Goal: Task Accomplishment & Management: Complete application form

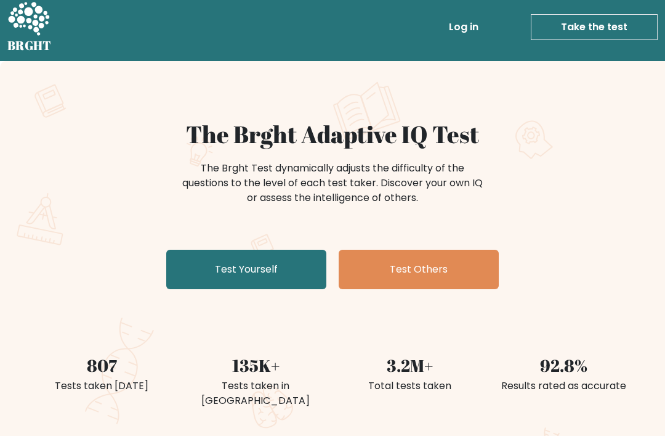
scroll to position [7, 0]
click at [279, 254] on link "Test Yourself" at bounding box center [246, 269] width 160 height 39
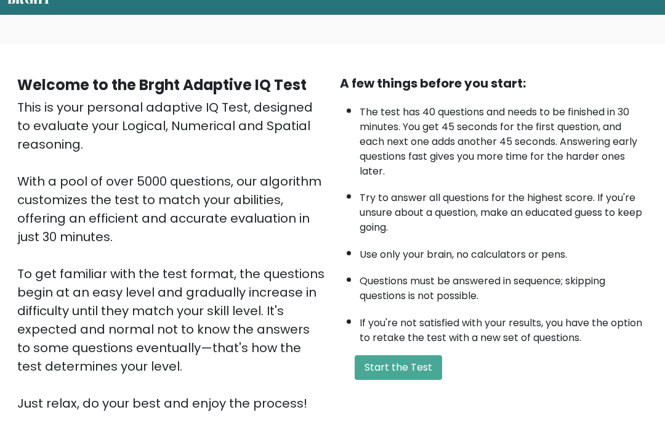
scroll to position [53, 0]
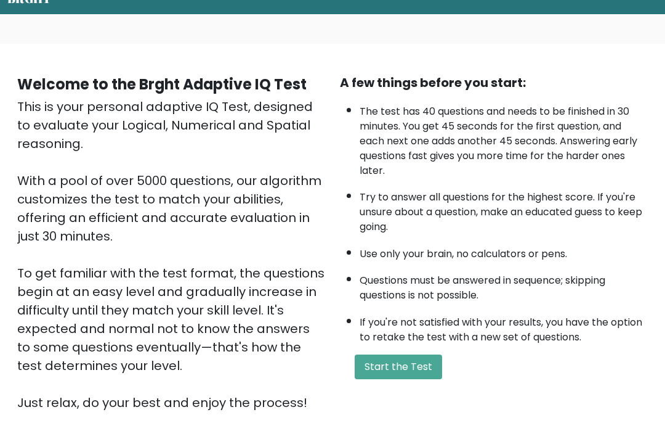
click at [415, 378] on button "Start the Test" at bounding box center [398, 367] width 87 height 25
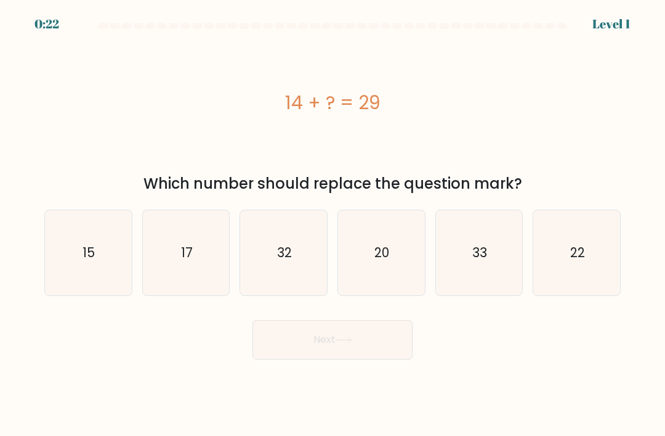
click at [93, 261] on text "15" at bounding box center [89, 252] width 12 height 18
click at [333, 224] on input "a. 15" at bounding box center [333, 221] width 1 height 6
radio input "true"
click at [287, 356] on button "Next" at bounding box center [333, 339] width 160 height 39
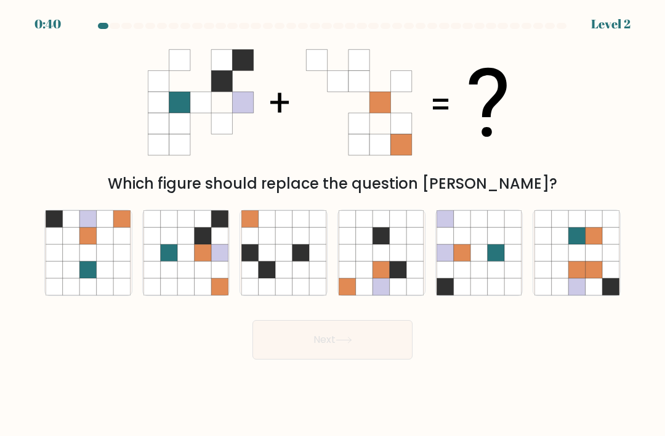
click at [210, 275] on icon at bounding box center [203, 269] width 17 height 17
click at [333, 224] on input "b." at bounding box center [333, 221] width 1 height 6
radio input "true"
click at [310, 359] on button "Next" at bounding box center [333, 339] width 160 height 39
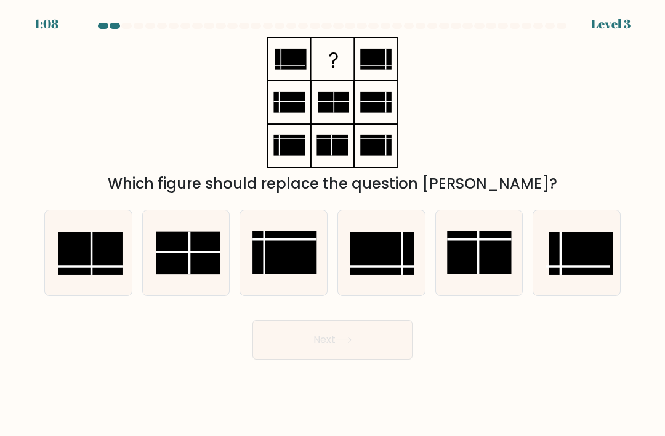
click at [94, 275] on rect at bounding box center [91, 253] width 64 height 43
click at [333, 224] on input "a." at bounding box center [333, 221] width 1 height 6
radio input "true"
click at [350, 359] on button "Next" at bounding box center [333, 339] width 160 height 39
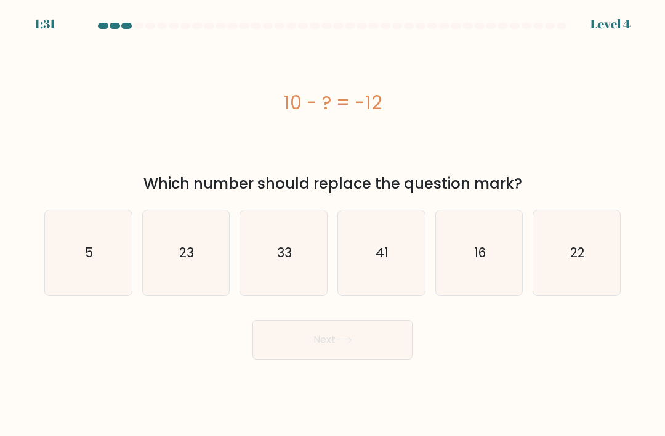
click at [98, 282] on icon "5" at bounding box center [88, 252] width 85 height 85
click at [333, 224] on input "a. 5" at bounding box center [333, 221] width 1 height 6
radio input "true"
click at [311, 359] on button "Next" at bounding box center [333, 339] width 160 height 39
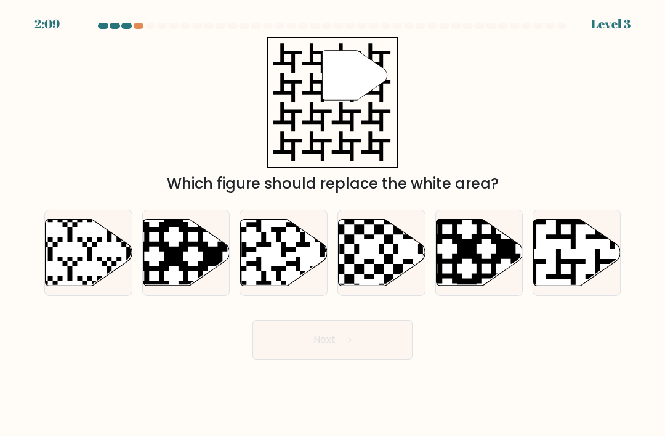
click at [558, 270] on icon at bounding box center [546, 287] width 157 height 157
click at [333, 224] on input "f." at bounding box center [333, 221] width 1 height 6
radio input "true"
click at [354, 359] on button "Next" at bounding box center [333, 339] width 160 height 39
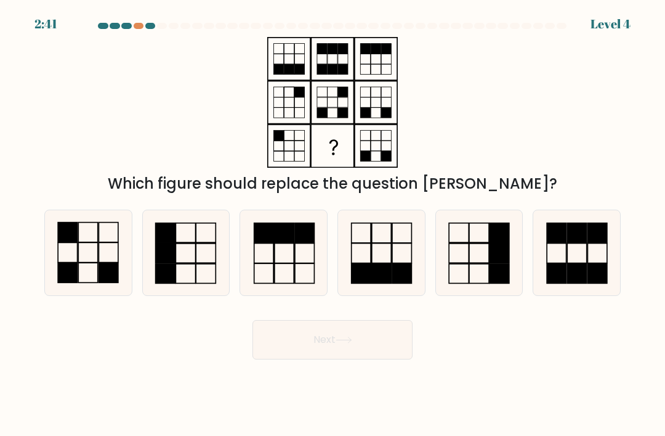
click at [578, 267] on icon at bounding box center [577, 252] width 85 height 85
click at [333, 224] on input "f." at bounding box center [333, 221] width 1 height 6
radio input "true"
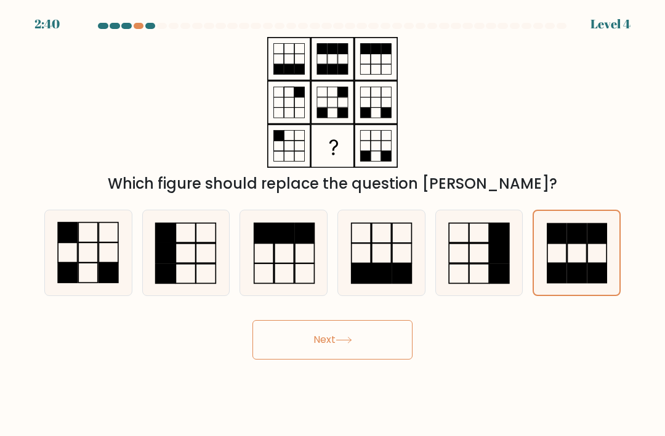
click at [379, 351] on button "Next" at bounding box center [333, 339] width 160 height 39
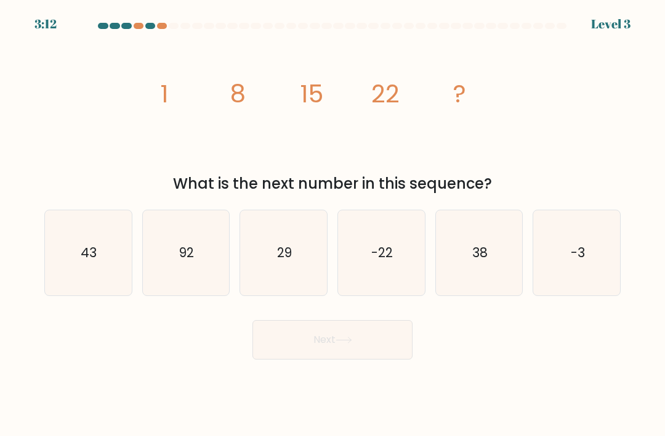
click at [451, 295] on icon "38" at bounding box center [479, 252] width 85 height 85
click at [333, 224] on input "e. 38" at bounding box center [333, 221] width 1 height 6
radio input "true"
click at [374, 359] on button "Next" at bounding box center [333, 339] width 160 height 39
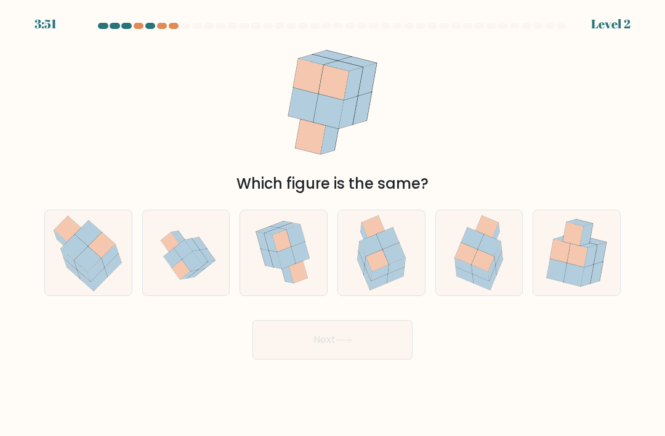
click at [460, 294] on icon at bounding box center [479, 252] width 66 height 85
click at [333, 224] on input "e." at bounding box center [333, 221] width 1 height 6
radio input "true"
click at [383, 359] on button "Next" at bounding box center [333, 339] width 160 height 39
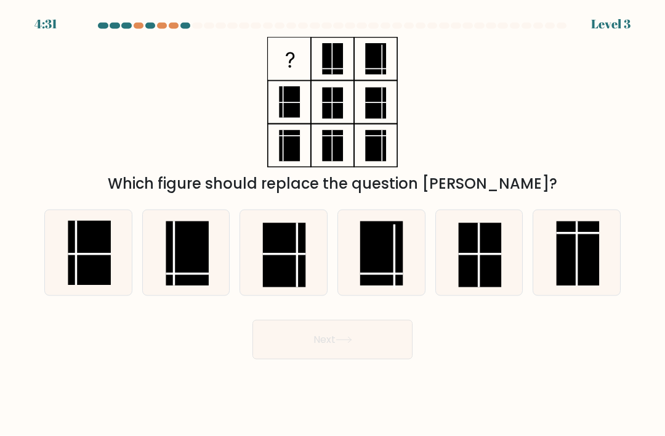
scroll to position [2, 0]
click at [160, 15] on div "4:31 Level 3" at bounding box center [332, 16] width 665 height 33
click at [386, 282] on rect at bounding box center [381, 253] width 43 height 64
click at [333, 224] on input "d." at bounding box center [333, 221] width 1 height 6
radio input "true"
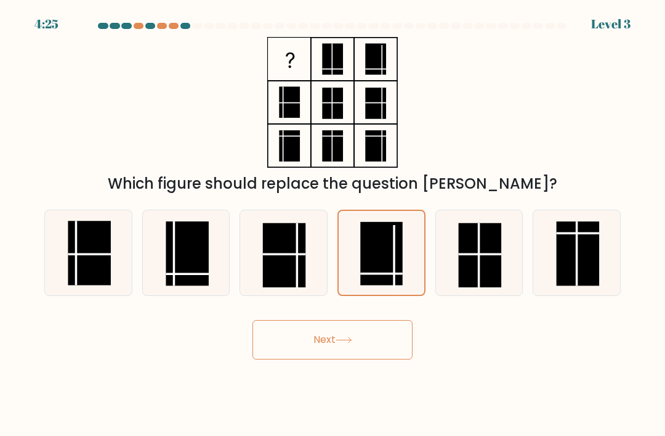
click at [175, 295] on icon at bounding box center [186, 252] width 85 height 85
click at [333, 224] on input "b." at bounding box center [333, 221] width 1 height 6
radio input "true"
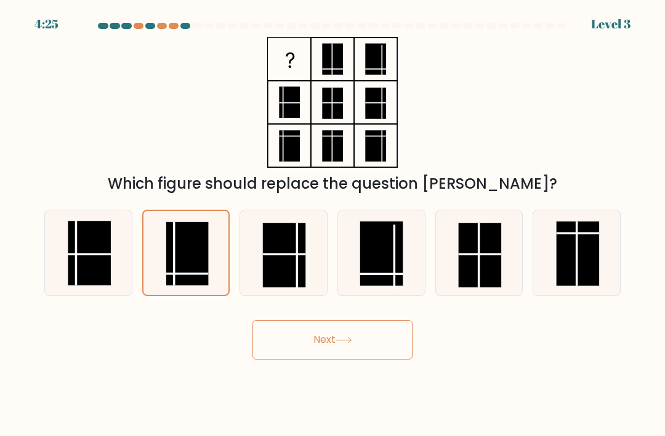
click at [316, 354] on button "Next" at bounding box center [333, 339] width 160 height 39
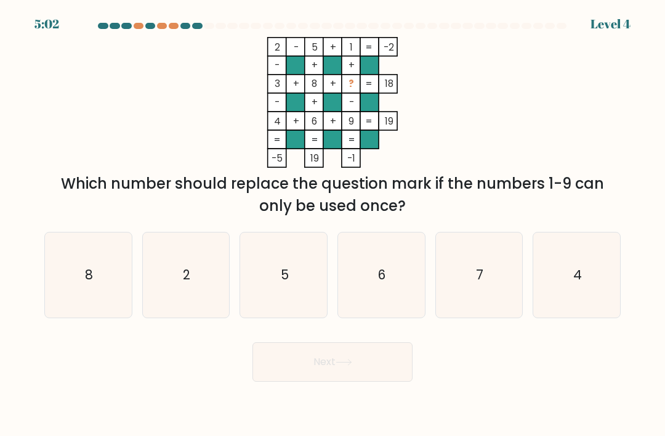
click at [458, 290] on icon "7" at bounding box center [479, 274] width 85 height 85
click at [333, 224] on input "e. 7" at bounding box center [333, 221] width 1 height 6
radio input "true"
click at [341, 381] on button "Next" at bounding box center [333, 361] width 160 height 39
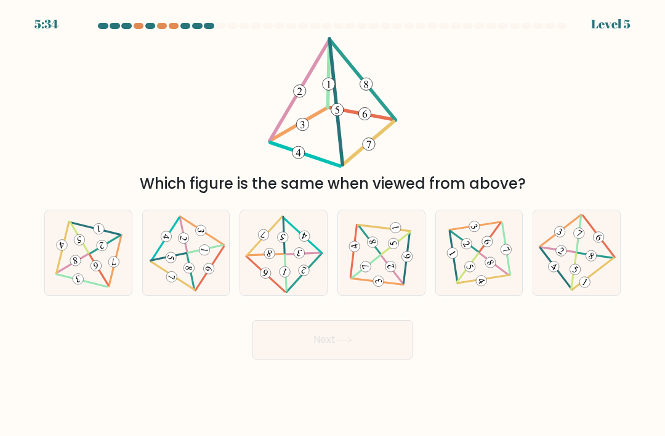
click at [185, 283] on icon at bounding box center [187, 253] width 70 height 68
click at [333, 224] on input "b." at bounding box center [333, 221] width 1 height 6
radio input "true"
click at [298, 359] on button "Next" at bounding box center [333, 339] width 160 height 39
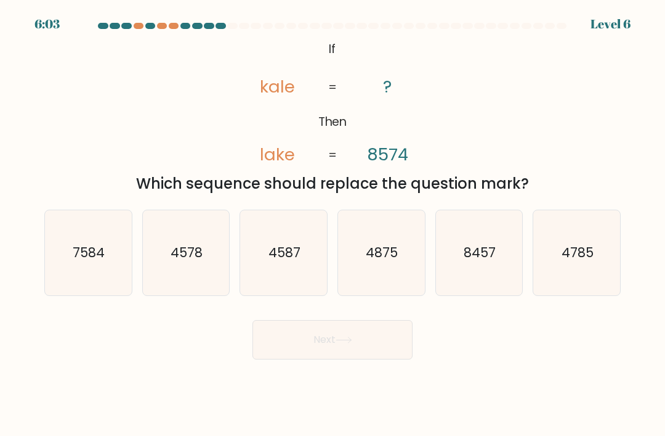
click at [299, 287] on icon "4587" at bounding box center [283, 252] width 85 height 85
click at [333, 224] on input "c. 4587" at bounding box center [333, 221] width 1 height 6
radio input "true"
click at [294, 359] on button "Next" at bounding box center [333, 339] width 160 height 39
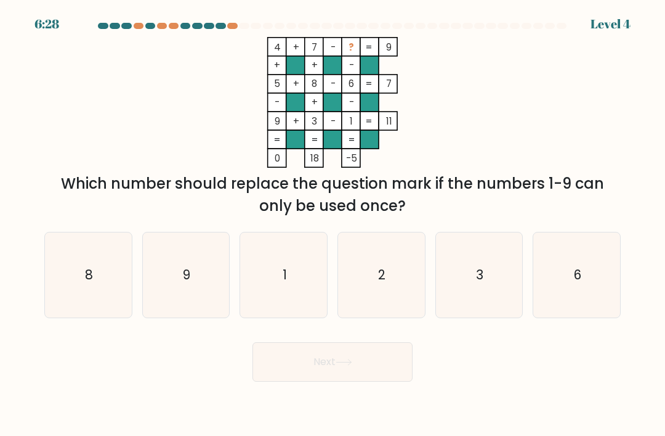
scroll to position [0, 0]
click at [455, 307] on icon "3" at bounding box center [479, 274] width 85 height 85
click at [333, 224] on input "e. 3" at bounding box center [333, 221] width 1 height 6
radio input "true"
click at [398, 381] on button "Next" at bounding box center [333, 361] width 160 height 39
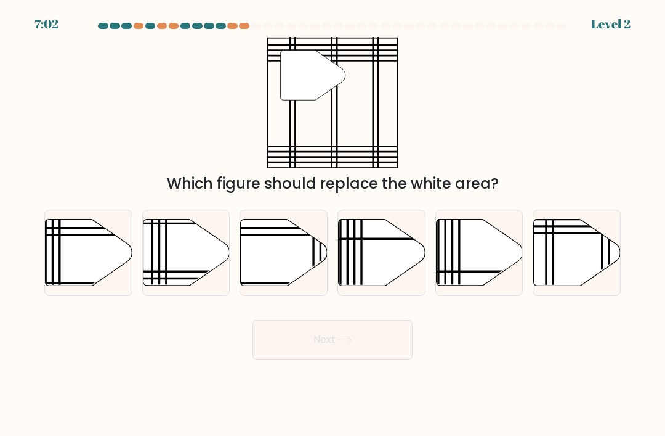
click at [549, 264] on icon at bounding box center [577, 252] width 87 height 67
click at [333, 224] on input "f." at bounding box center [333, 221] width 1 height 6
radio input "true"
click at [373, 359] on button "Next" at bounding box center [333, 339] width 160 height 39
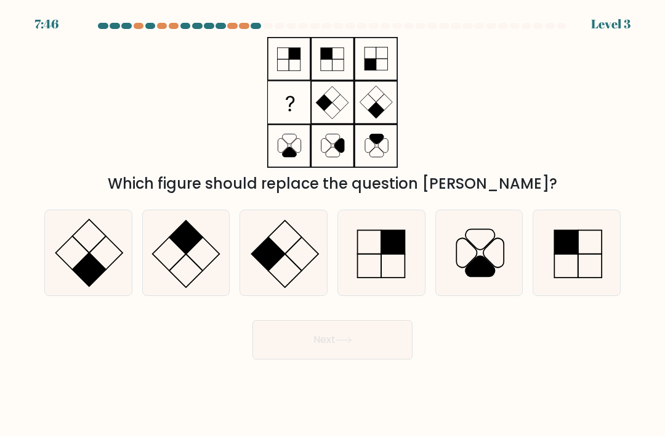
click at [365, 359] on button "Next" at bounding box center [333, 339] width 160 height 39
click at [205, 259] on icon at bounding box center [186, 252] width 85 height 85
click at [333, 224] on input "b." at bounding box center [333, 221] width 1 height 6
radio input "true"
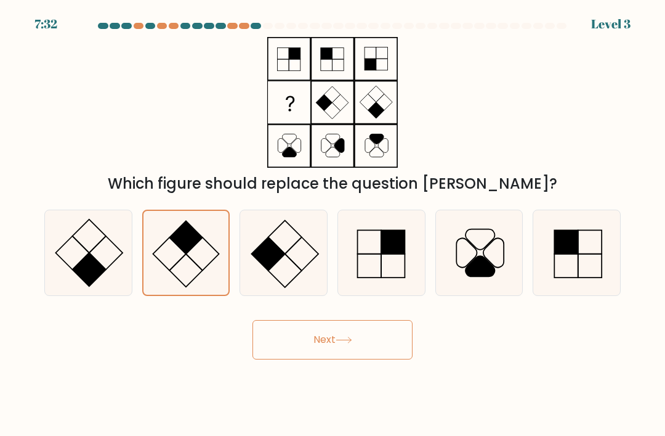
click at [297, 338] on button "Next" at bounding box center [333, 339] width 160 height 39
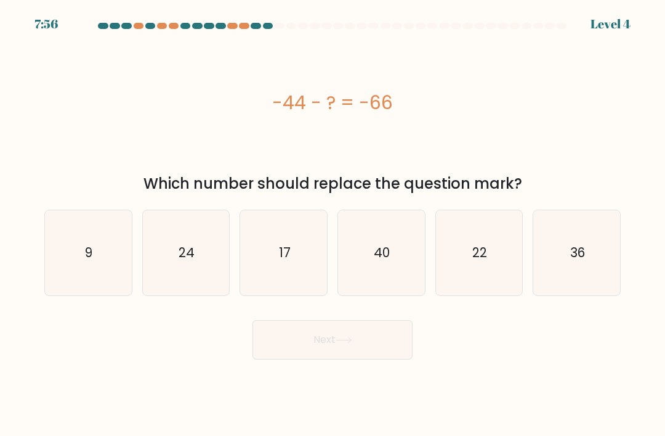
click at [367, 266] on icon "40" at bounding box center [381, 252] width 85 height 85
click at [333, 224] on input "d. 40" at bounding box center [333, 221] width 1 height 6
radio input "true"
click at [320, 329] on button "Next" at bounding box center [333, 339] width 160 height 39
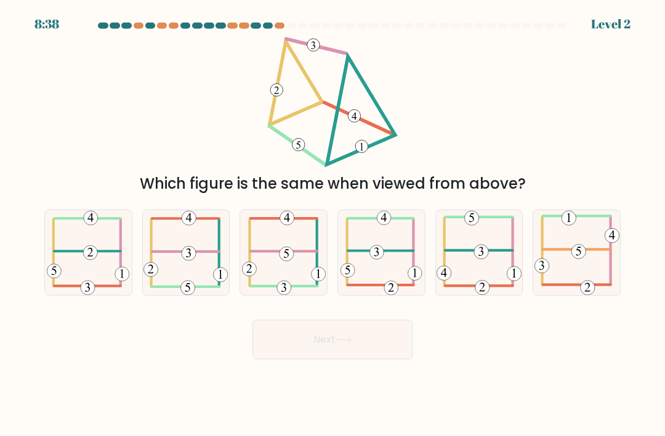
scroll to position [0, 0]
click at [195, 261] on 352 at bounding box center [189, 253] width 14 height 14
click at [333, 224] on input "b." at bounding box center [333, 221] width 1 height 6
radio input "true"
click at [289, 359] on button "Next" at bounding box center [333, 339] width 160 height 39
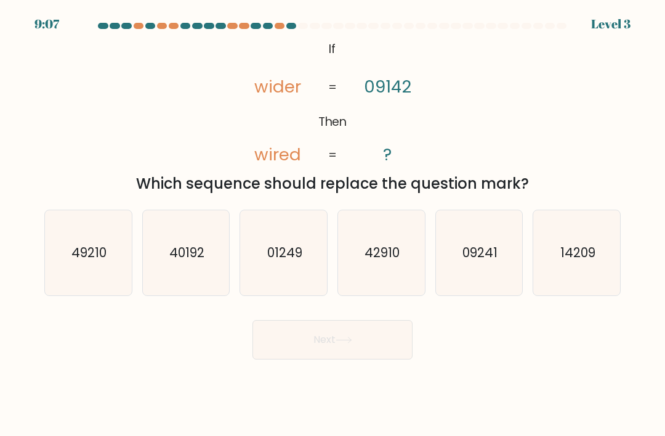
click at [300, 287] on icon "01249" at bounding box center [283, 252] width 85 height 85
click at [333, 224] on input "c. 01249" at bounding box center [333, 221] width 1 height 6
radio input "true"
click at [294, 359] on button "Next" at bounding box center [333, 339] width 160 height 39
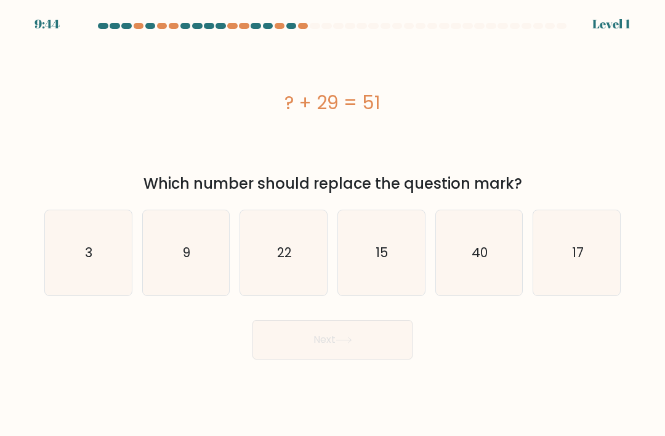
click at [296, 280] on icon "22" at bounding box center [283, 252] width 85 height 85
click at [333, 224] on input "c. 22" at bounding box center [333, 221] width 1 height 6
radio input "true"
click at [291, 359] on button "Next" at bounding box center [333, 339] width 160 height 39
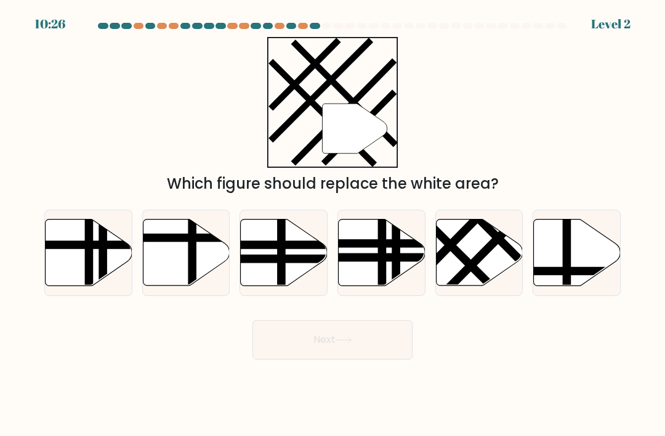
click at [456, 290] on line at bounding box center [485, 250] width 95 height 95
click at [333, 224] on input "e." at bounding box center [333, 221] width 1 height 6
radio input "true"
click at [354, 359] on button "Next" at bounding box center [333, 339] width 160 height 39
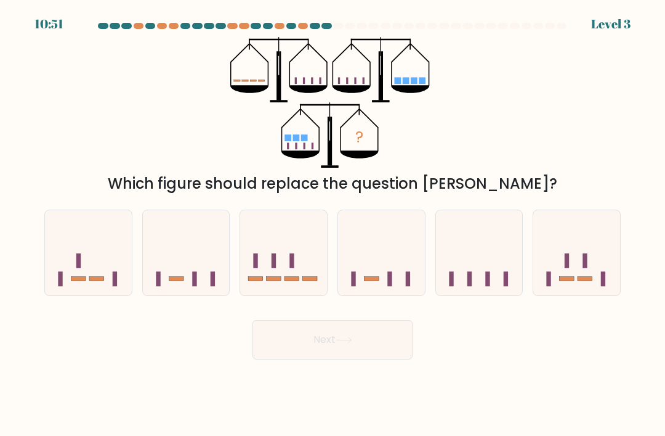
click at [288, 282] on icon at bounding box center [283, 253] width 87 height 72
click at [333, 224] on input "c." at bounding box center [333, 221] width 1 height 6
radio input "true"
click at [308, 358] on button "Next" at bounding box center [333, 339] width 160 height 39
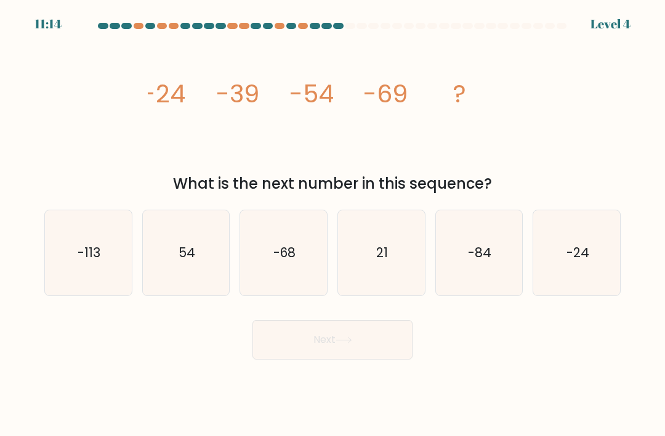
click at [474, 283] on icon "-84" at bounding box center [479, 252] width 85 height 85
click at [333, 224] on input "e. -84" at bounding box center [333, 221] width 1 height 6
radio input "true"
click at [390, 352] on button "Next" at bounding box center [333, 339] width 160 height 39
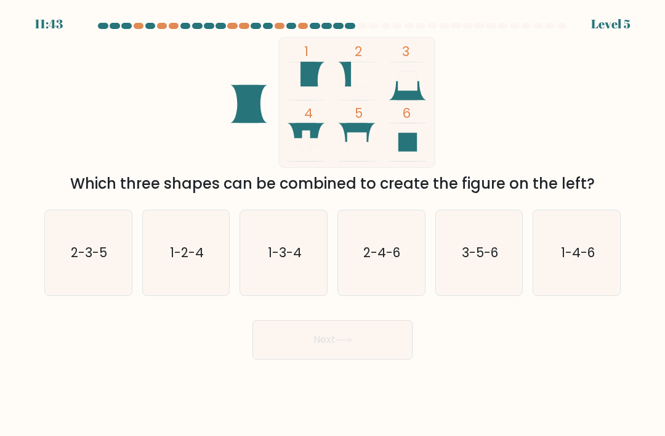
click at [490, 290] on icon "3-5-6" at bounding box center [479, 252] width 85 height 85
click at [333, 224] on input "e. 3-5-6" at bounding box center [333, 221] width 1 height 6
radio input "true"
click at [376, 359] on button "Next" at bounding box center [333, 339] width 160 height 39
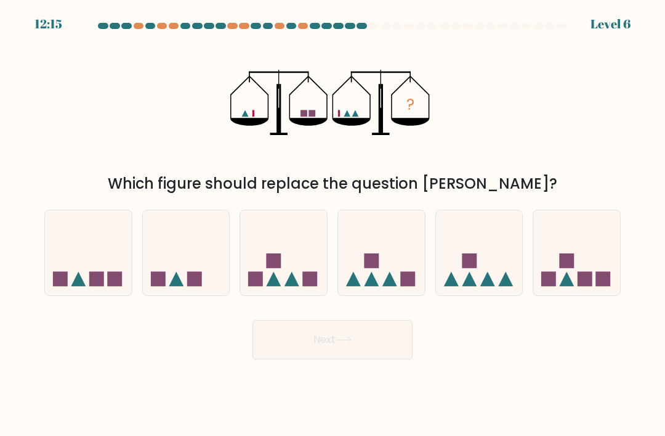
click at [217, 289] on icon at bounding box center [186, 253] width 87 height 72
click at [333, 224] on input "b." at bounding box center [333, 221] width 1 height 6
radio input "true"
click at [290, 358] on button "Next" at bounding box center [333, 339] width 160 height 39
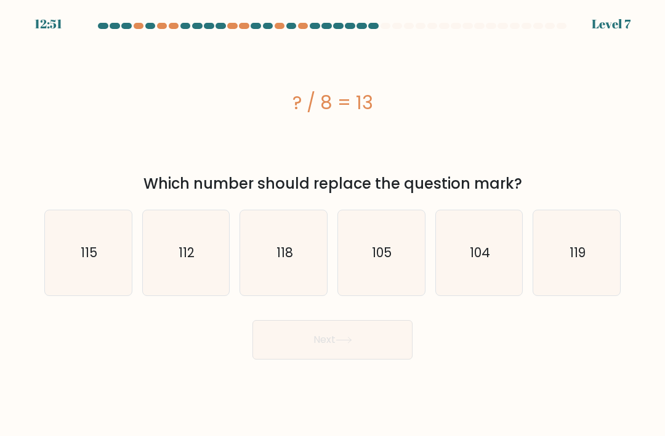
click at [468, 272] on icon "104" at bounding box center [479, 252] width 85 height 85
click at [333, 224] on input "e. 104" at bounding box center [333, 221] width 1 height 6
radio input "true"
click at [373, 359] on button "Next" at bounding box center [333, 339] width 160 height 39
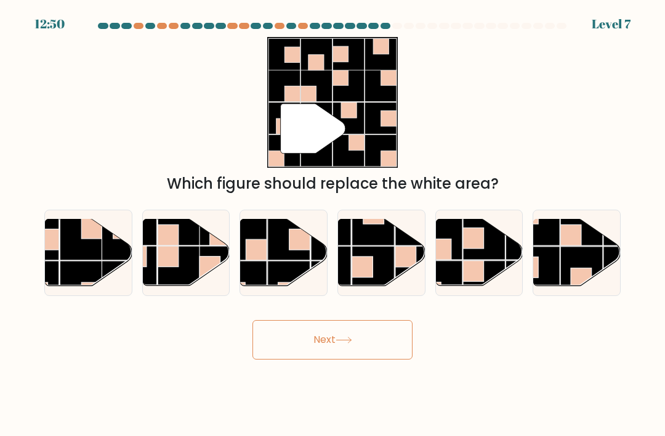
click at [365, 359] on button "Next" at bounding box center [333, 339] width 160 height 39
click at [466, 282] on rect at bounding box center [473, 271] width 21 height 21
click at [333, 224] on input "e." at bounding box center [333, 221] width 1 height 6
radio input "true"
click at [399, 359] on button "Next" at bounding box center [333, 339] width 160 height 39
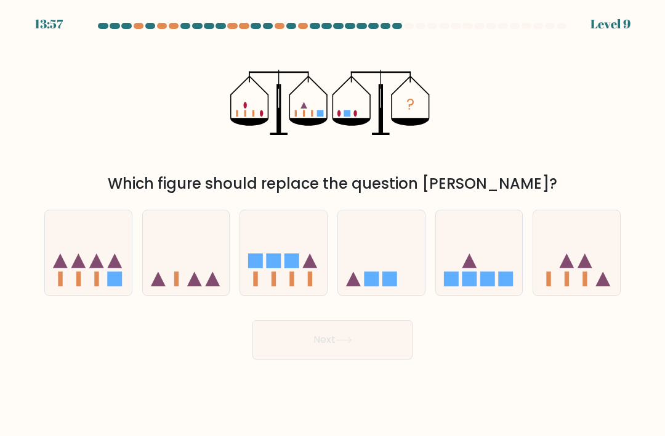
click at [220, 283] on icon at bounding box center [186, 253] width 87 height 72
click at [333, 224] on input "b." at bounding box center [333, 221] width 1 height 6
radio input "true"
click at [288, 359] on button "Next" at bounding box center [333, 339] width 160 height 39
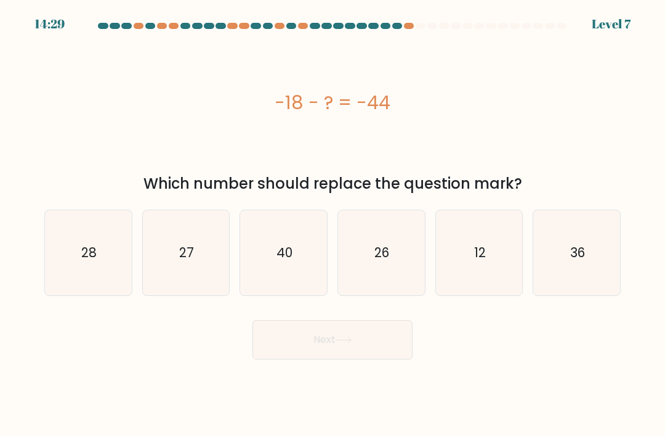
click at [312, 286] on icon "40" at bounding box center [283, 252] width 85 height 85
click at [333, 224] on input "c. 40" at bounding box center [333, 221] width 1 height 6
radio input "true"
click at [314, 359] on button "Next" at bounding box center [333, 339] width 160 height 39
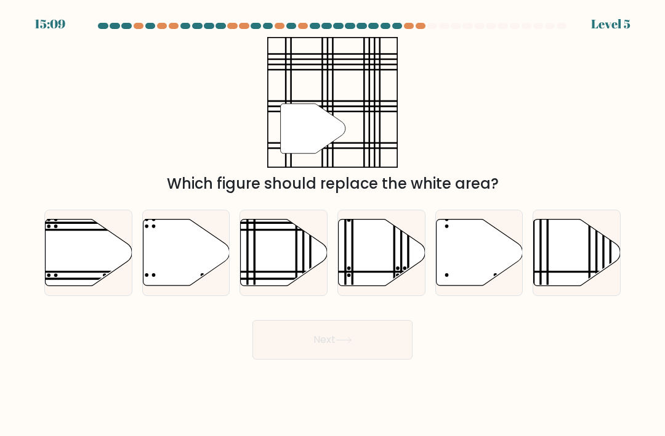
click at [290, 286] on icon at bounding box center [284, 252] width 87 height 67
click at [333, 224] on input "c." at bounding box center [333, 221] width 1 height 6
radio input "true"
click at [310, 359] on button "Next" at bounding box center [333, 339] width 160 height 39
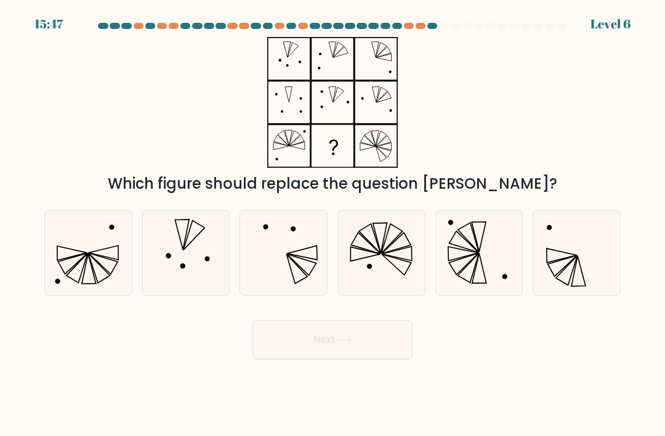
click at [394, 272] on icon at bounding box center [381, 252] width 85 height 85
click at [333, 224] on input "d." at bounding box center [333, 221] width 1 height 6
radio input "true"
click at [330, 359] on button "Next" at bounding box center [333, 339] width 160 height 39
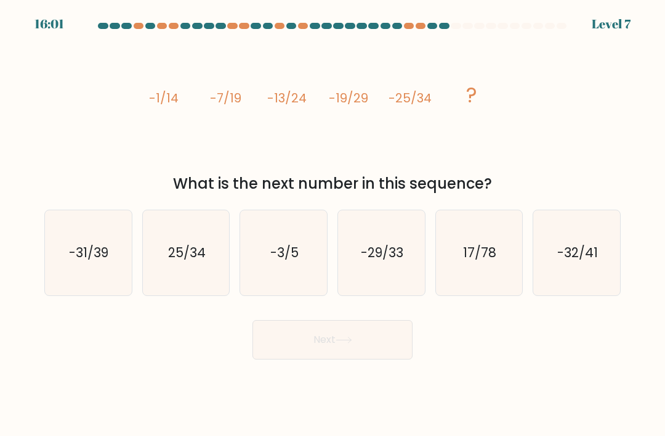
click at [69, 276] on icon "-31/39" at bounding box center [88, 252] width 85 height 85
click at [333, 224] on input "a. -31/39" at bounding box center [333, 221] width 1 height 6
radio input "true"
click at [317, 347] on button "Next" at bounding box center [333, 339] width 160 height 39
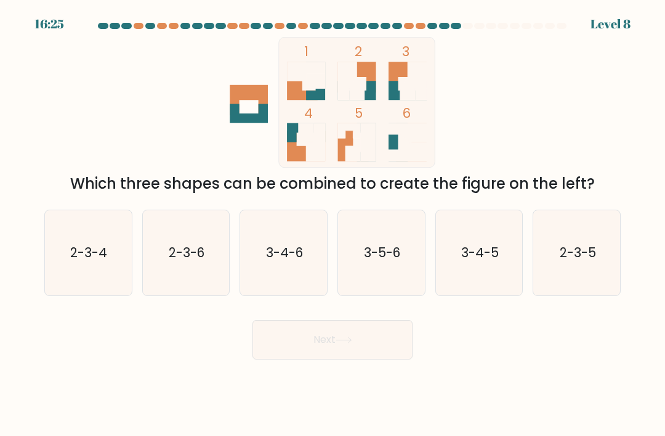
click at [588, 256] on text "2-3-5" at bounding box center [577, 252] width 36 height 18
click at [333, 224] on input "f. 2-3-5" at bounding box center [333, 221] width 1 height 6
radio input "true"
click at [368, 359] on button "Next" at bounding box center [333, 339] width 160 height 39
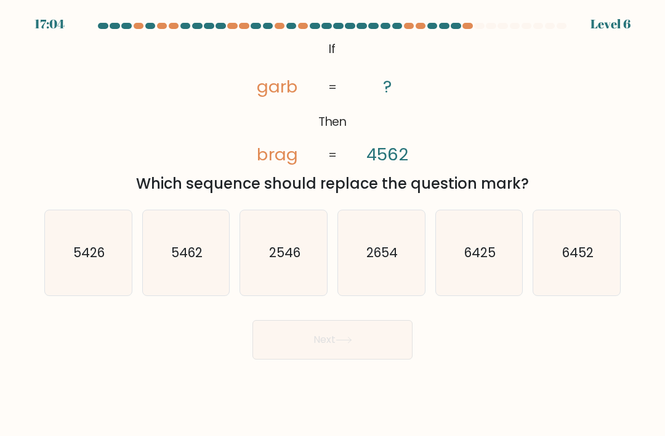
click at [293, 286] on icon "2546" at bounding box center [283, 252] width 85 height 85
click at [333, 224] on input "c. 2546" at bounding box center [333, 221] width 1 height 6
radio input "true"
click at [315, 359] on button "Next" at bounding box center [333, 339] width 160 height 39
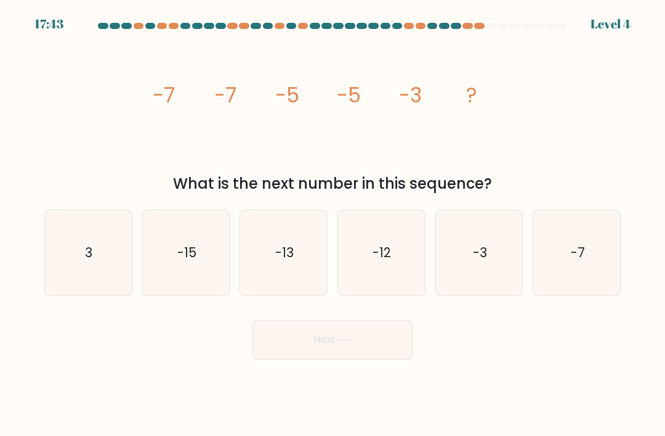
click at [456, 286] on icon "-3" at bounding box center [479, 252] width 85 height 85
click at [333, 224] on input "e. -3" at bounding box center [333, 221] width 1 height 6
radio input "true"
click at [383, 357] on button "Next" at bounding box center [333, 339] width 160 height 39
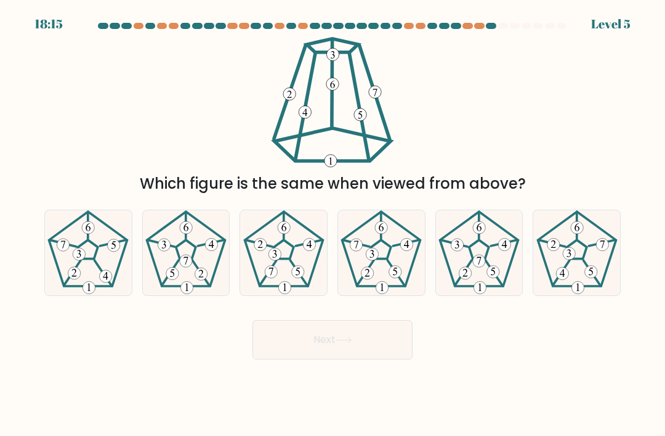
click at [574, 288] on icon at bounding box center [577, 252] width 85 height 85
click at [333, 224] on input "f." at bounding box center [333, 221] width 1 height 6
radio input "true"
click at [349, 359] on button "Next" at bounding box center [333, 339] width 160 height 39
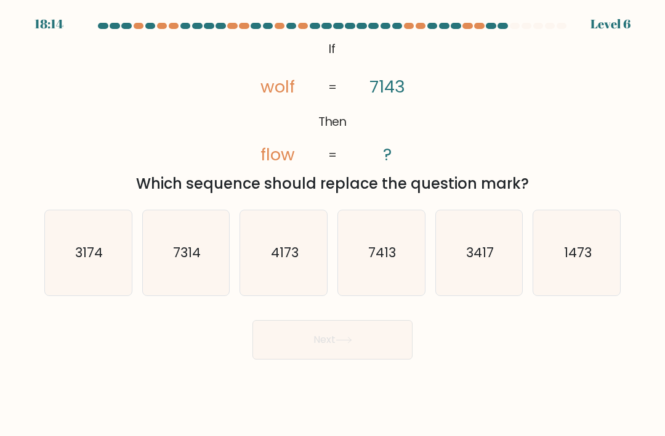
click at [368, 355] on button "Next" at bounding box center [333, 339] width 160 height 39
click at [343, 107] on icon "@import url('https://fonts.googleapis.com/css?family=Abril+Fatface:400,100,100i…" at bounding box center [333, 102] width 212 height 131
click at [424, 136] on icon "@import url('https://fonts.googleapis.com/css?family=Abril+Fatface:400,100,100i…" at bounding box center [333, 102] width 212 height 131
click at [289, 254] on icon "4173" at bounding box center [283, 252] width 85 height 85
click at [333, 224] on input "c. 4173" at bounding box center [333, 221] width 1 height 6
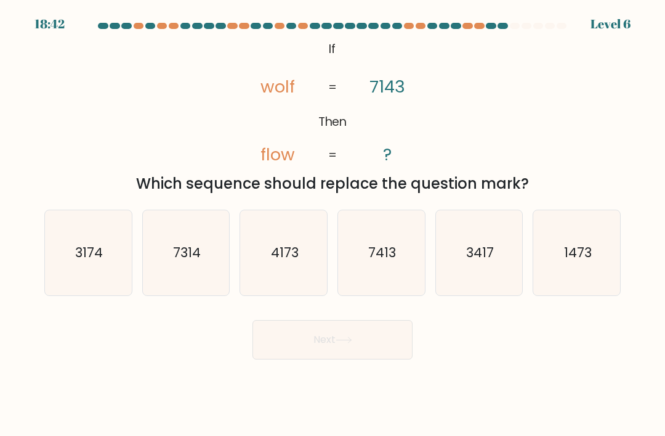
radio input "true"
click at [322, 359] on button "Next" at bounding box center [333, 339] width 160 height 39
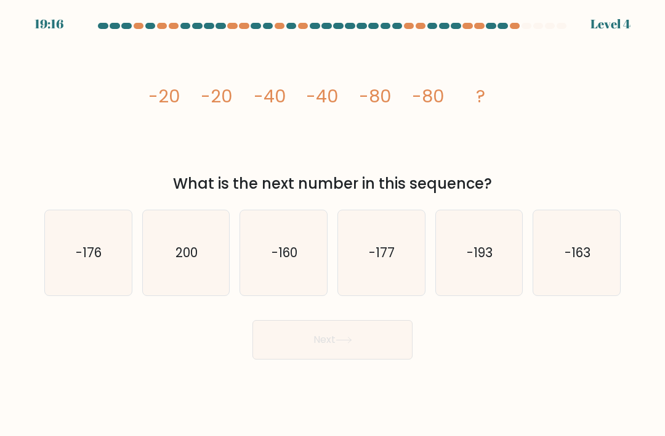
click at [296, 287] on icon "-160" at bounding box center [283, 252] width 85 height 85
click at [333, 224] on input "c. -160" at bounding box center [333, 221] width 1 height 6
radio input "true"
click at [323, 359] on button "Next" at bounding box center [333, 339] width 160 height 39
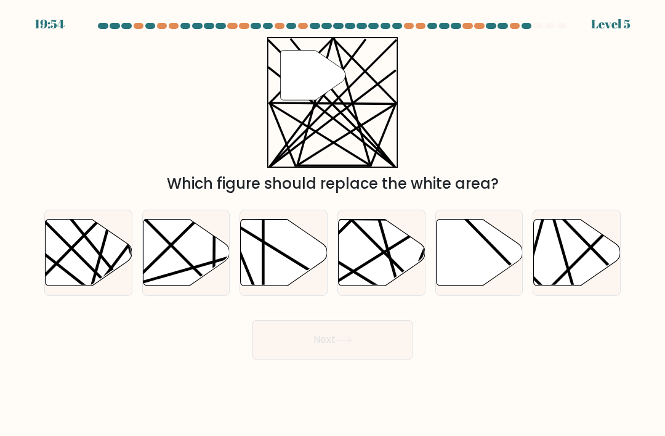
click at [85, 259] on icon at bounding box center [89, 252] width 87 height 67
click at [333, 224] on input "a." at bounding box center [333, 221] width 1 height 6
radio input "true"
click at [286, 359] on button "Next" at bounding box center [333, 339] width 160 height 39
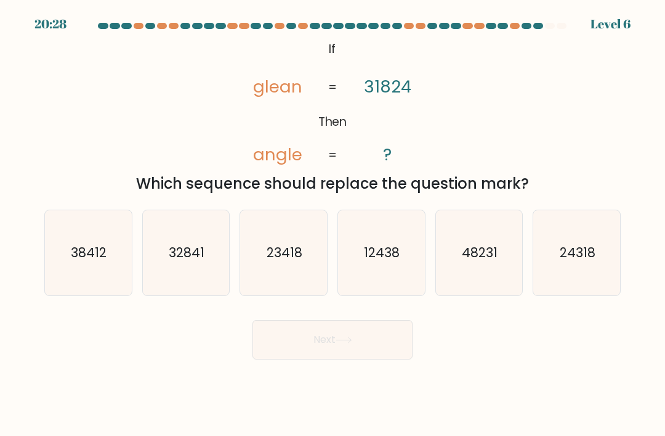
click at [477, 261] on text "48231" at bounding box center [480, 252] width 36 height 18
click at [333, 224] on input "e. 48231" at bounding box center [333, 221] width 1 height 6
radio input "true"
click at [382, 353] on button "Next" at bounding box center [333, 339] width 160 height 39
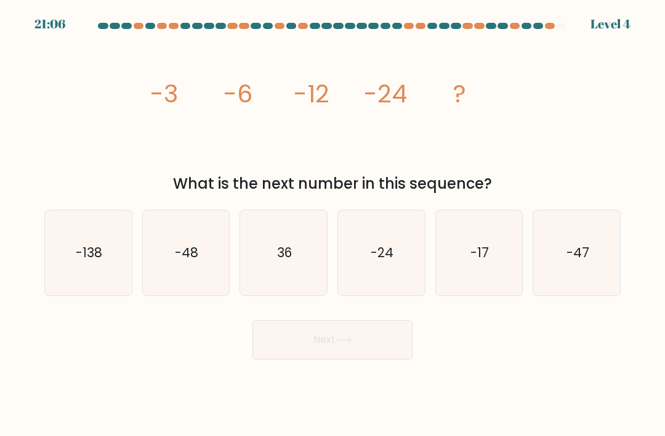
click at [194, 278] on icon "-48" at bounding box center [186, 252] width 85 height 85
click at [333, 224] on input "b. -48" at bounding box center [333, 221] width 1 height 6
radio input "true"
click at [298, 352] on button "Next" at bounding box center [333, 339] width 160 height 39
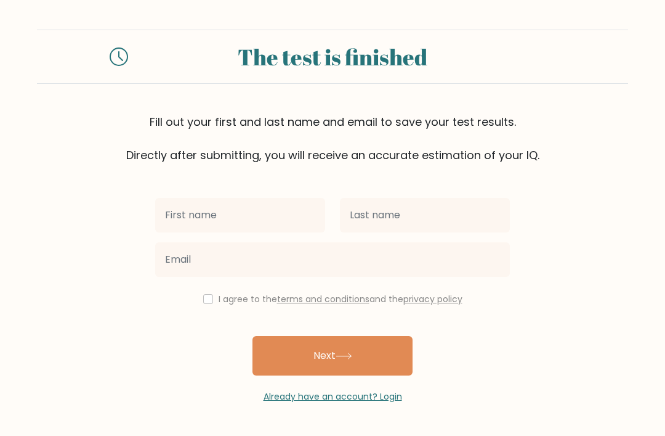
click at [291, 212] on input "text" at bounding box center [240, 215] width 170 height 34
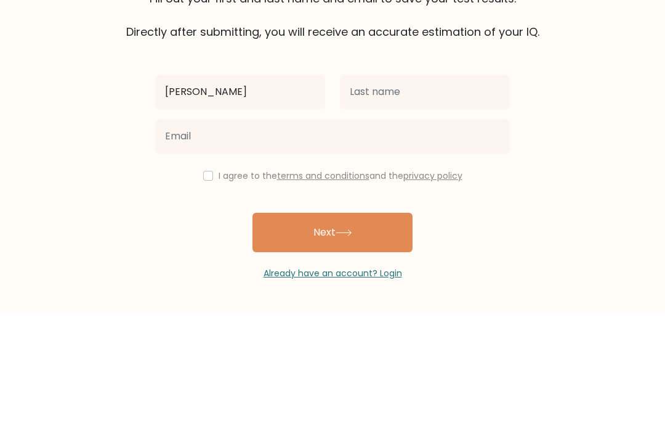
type input "Elijah"
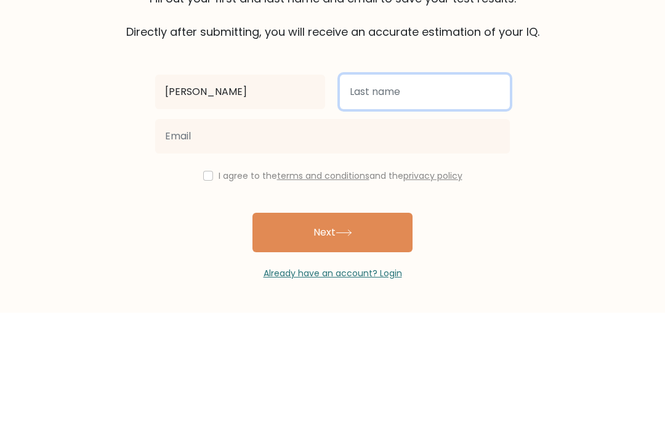
click at [491, 198] on input "text" at bounding box center [425, 215] width 170 height 34
type input "Mchann"
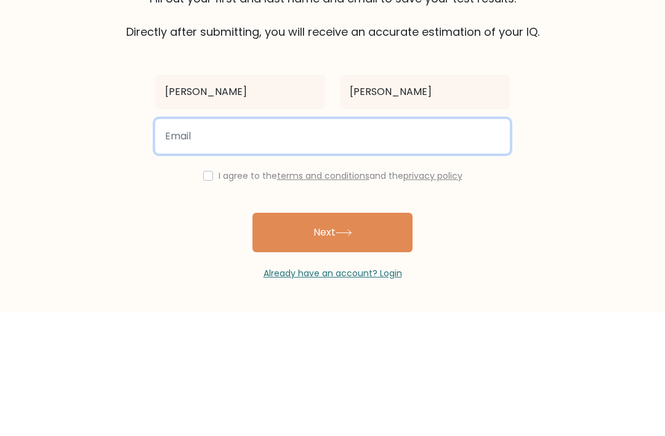
click at [473, 242] on input "email" at bounding box center [332, 259] width 355 height 34
type input "mchannlaura55@gmail.com"
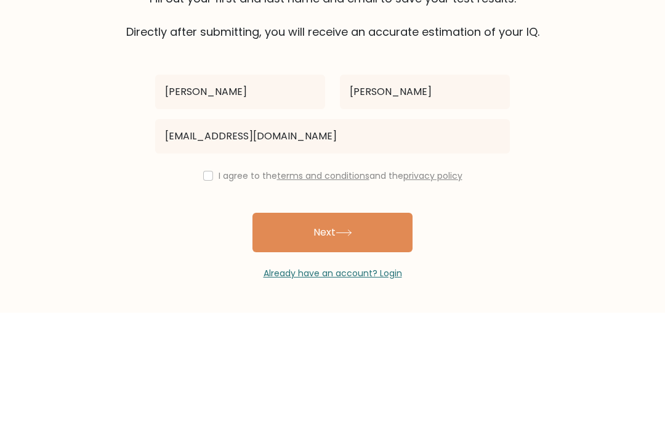
scroll to position [39, 0]
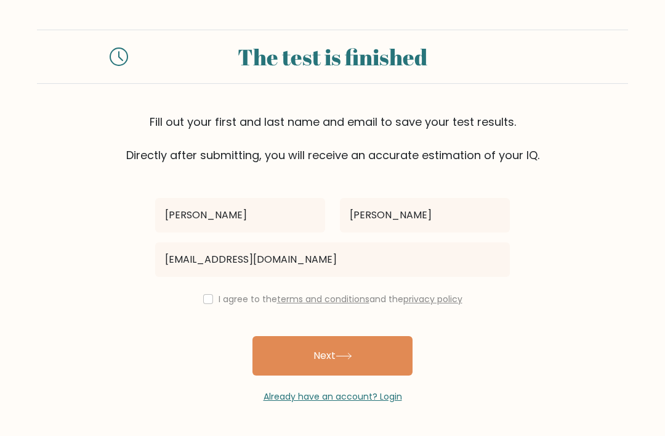
click at [391, 336] on button "Next" at bounding box center [333, 355] width 160 height 39
click at [204, 294] on input "checkbox" at bounding box center [208, 299] width 10 height 10
checkbox input "true"
click at [275, 336] on button "Next" at bounding box center [333, 355] width 160 height 39
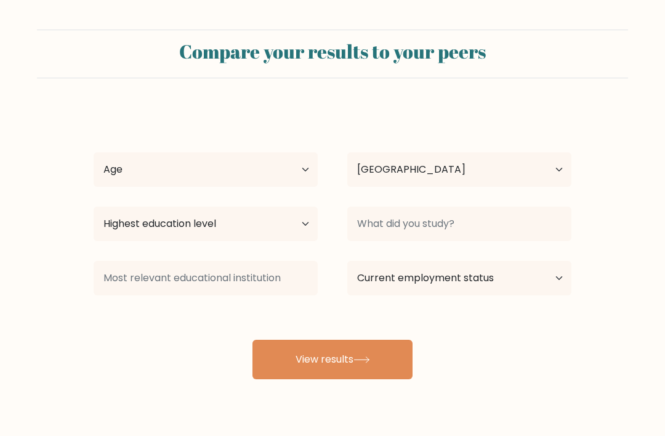
select select "US"
click at [314, 184] on select "Age Under 18 years old 18-24 years old 25-34 years old 35-44 years old 45-54 ye…" at bounding box center [206, 169] width 224 height 34
select select "min_18"
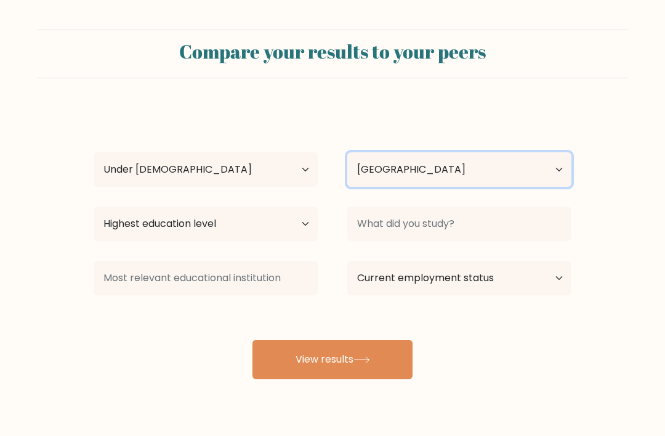
click at [525, 161] on select "Country Afghanistan Albania Algeria American Samoa Andorra Angola Anguilla Anta…" at bounding box center [459, 169] width 224 height 34
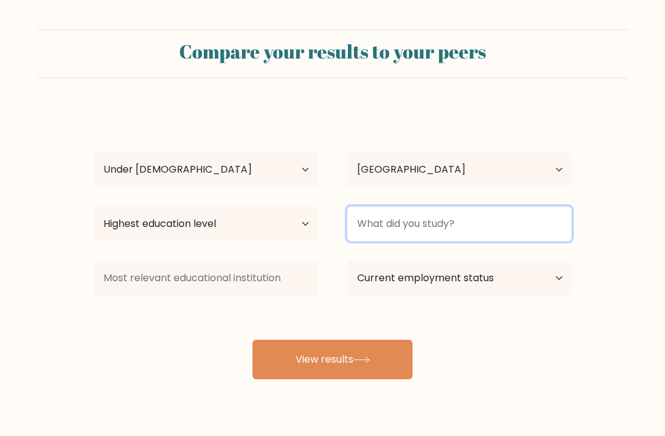
click at [481, 229] on input at bounding box center [459, 223] width 224 height 34
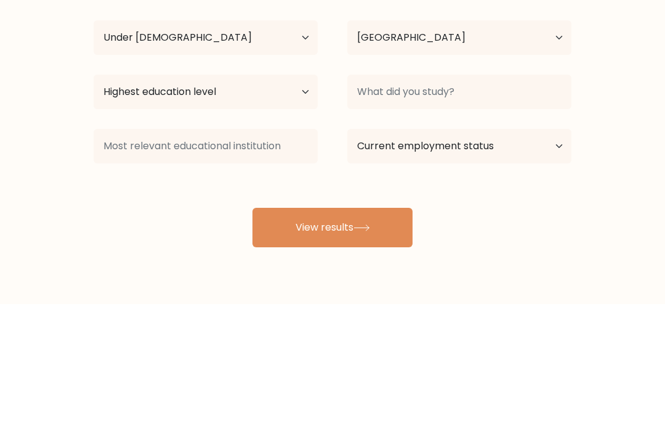
click at [617, 70] on form "Compare your results to your peers Elijah Mchann Age Under 18 years old 18-24 y…" at bounding box center [332, 204] width 665 height 349
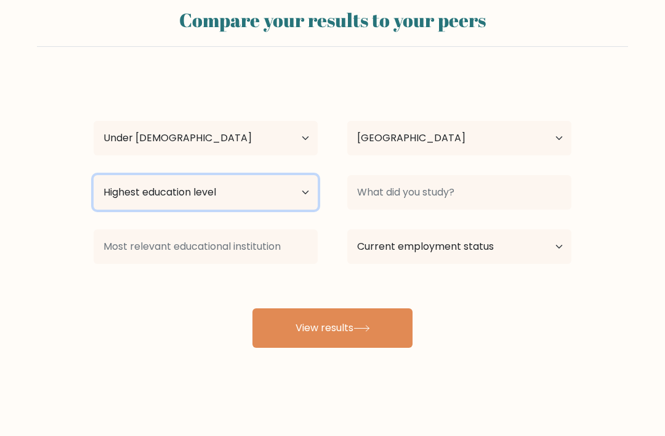
click at [303, 182] on select "Highest education level No schooling Primary Lower Secondary Upper Secondary Oc…" at bounding box center [206, 192] width 224 height 34
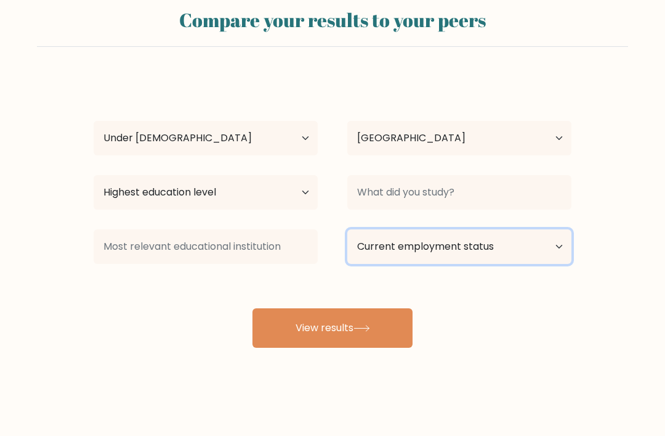
click at [405, 246] on select "Current employment status Employed Student Retired Other / prefer not to answer" at bounding box center [459, 246] width 224 height 34
select select "student"
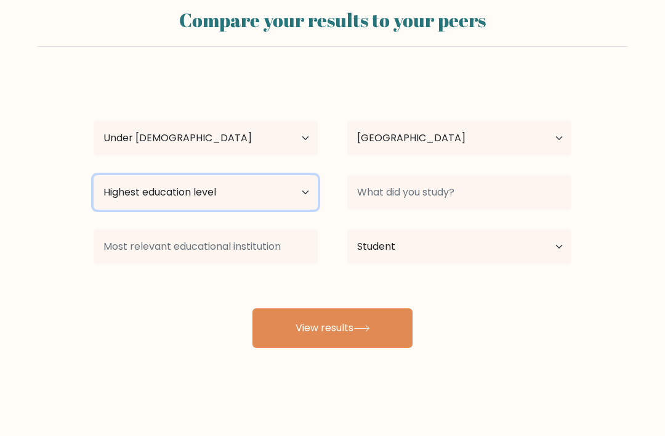
click at [282, 182] on select "Highest education level No schooling Primary Lower Secondary Upper Secondary Oc…" at bounding box center [206, 192] width 224 height 34
click at [298, 190] on select "Highest education level No schooling Primary Lower Secondary Upper Secondary Oc…" at bounding box center [206, 192] width 224 height 34
select select "no_schooling"
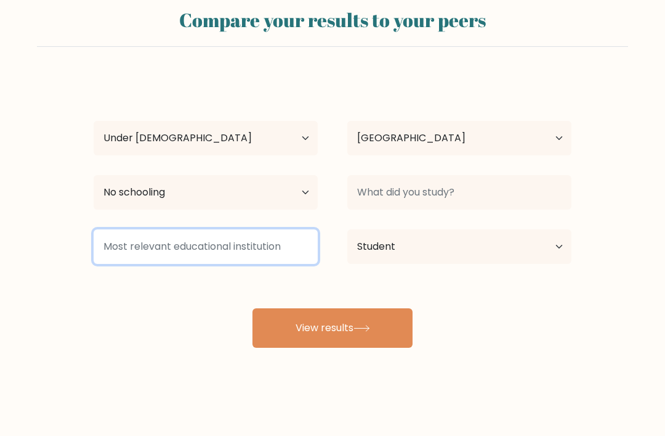
click at [299, 236] on input at bounding box center [206, 246] width 224 height 34
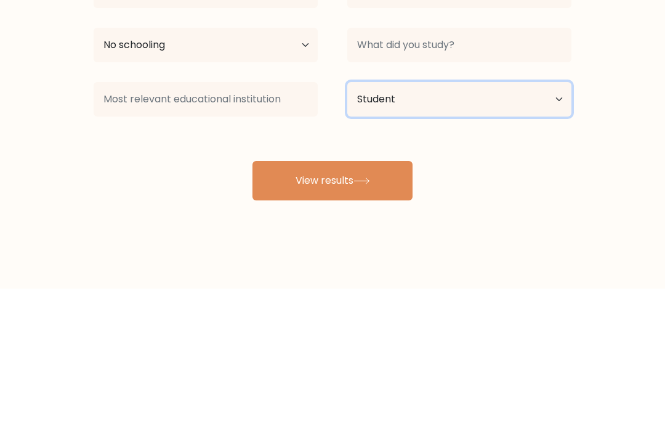
click at [433, 229] on select "Current employment status Employed Student Retired Other / prefer not to answer" at bounding box center [459, 246] width 224 height 34
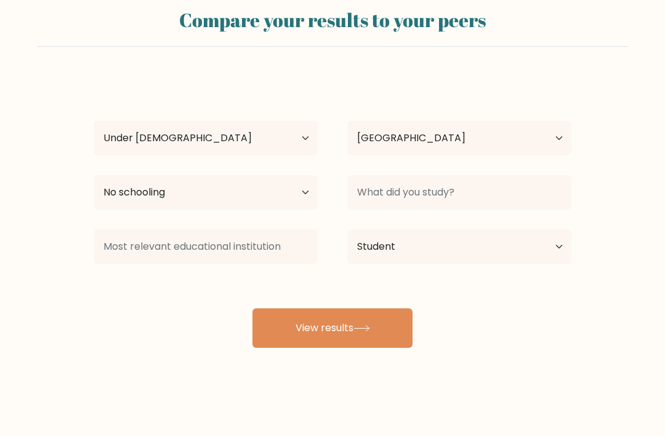
click at [328, 328] on button "View results" at bounding box center [333, 327] width 160 height 39
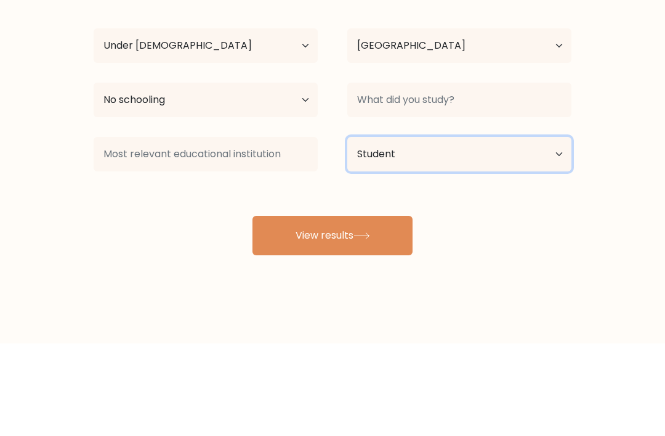
click at [410, 229] on select "Current employment status Employed Student Retired Other / prefer not to answer" at bounding box center [459, 246] width 224 height 34
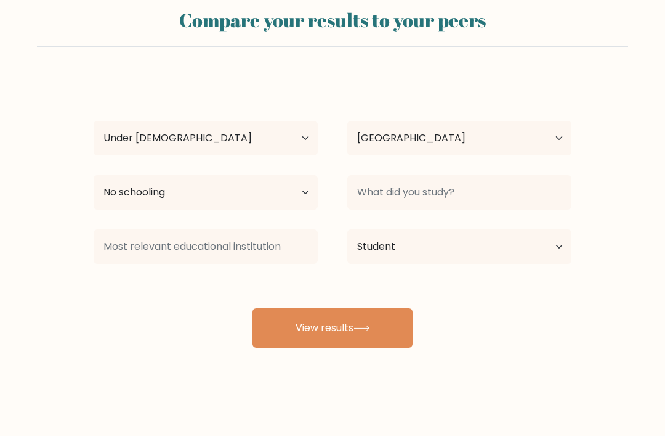
click at [339, 319] on button "View results" at bounding box center [333, 327] width 160 height 39
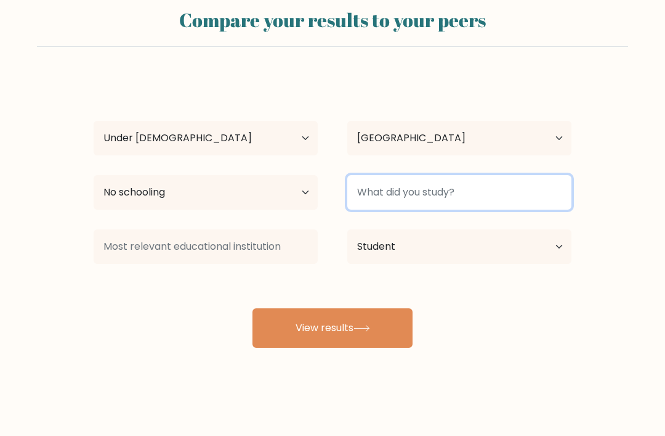
click at [451, 189] on input at bounding box center [459, 192] width 224 height 34
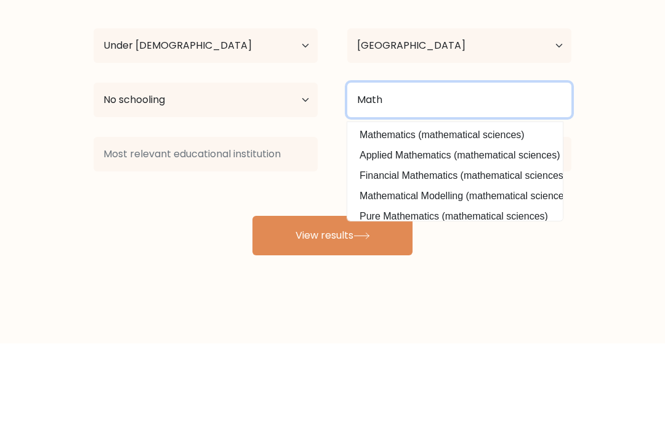
type input "Math"
click at [333, 308] on button "View results" at bounding box center [333, 327] width 160 height 39
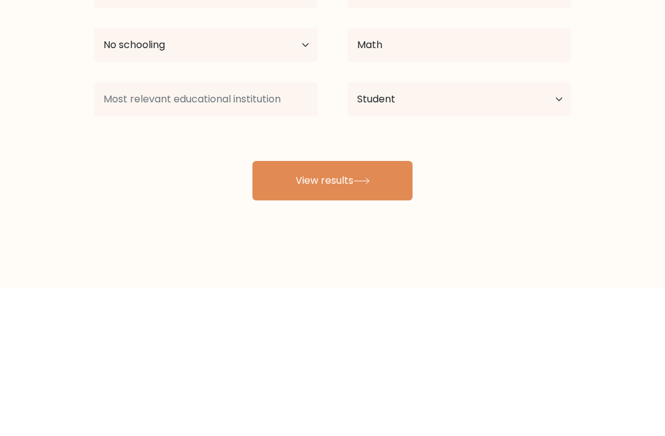
click at [528, 129] on div "Elijah Mchann Age Under 18 years old 18-24 years old 25-34 years old 35-44 year…" at bounding box center [332, 211] width 493 height 271
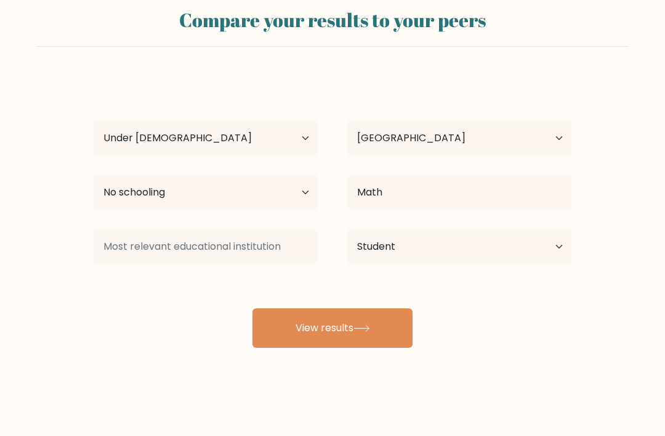
click at [374, 328] on button "View results" at bounding box center [333, 327] width 160 height 39
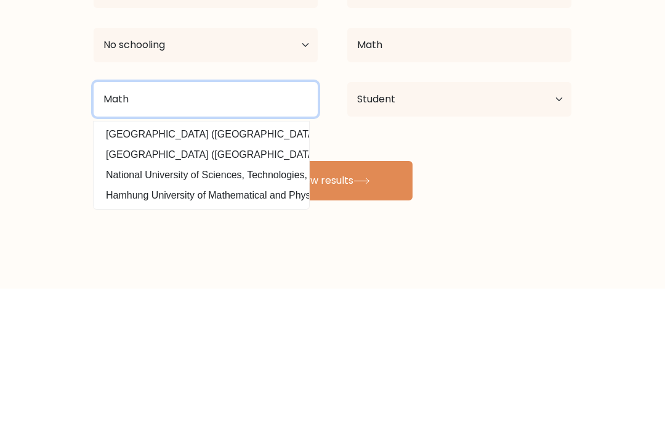
type input "Math"
click at [333, 308] on button "View results" at bounding box center [333, 327] width 160 height 39
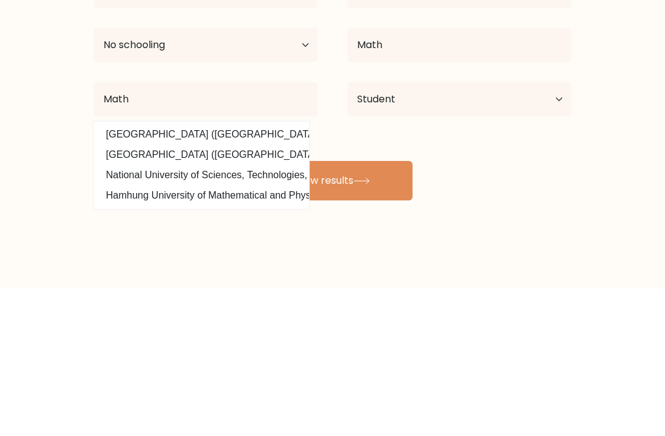
click at [400, 308] on button "View results" at bounding box center [333, 327] width 160 height 39
